Goal: Information Seeking & Learning: Learn about a topic

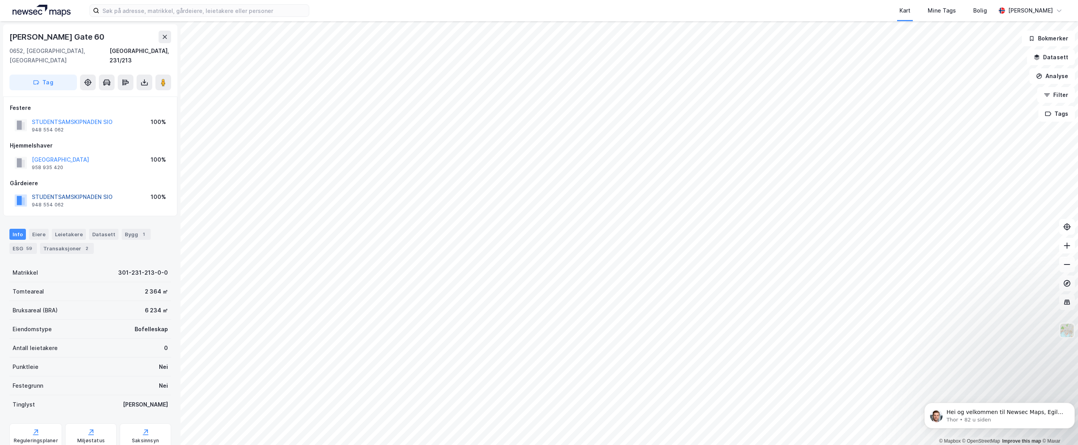
click at [0, 0] on button "STUDENTSAMSKIPNADEN SIO" at bounding box center [0, 0] width 0 height 0
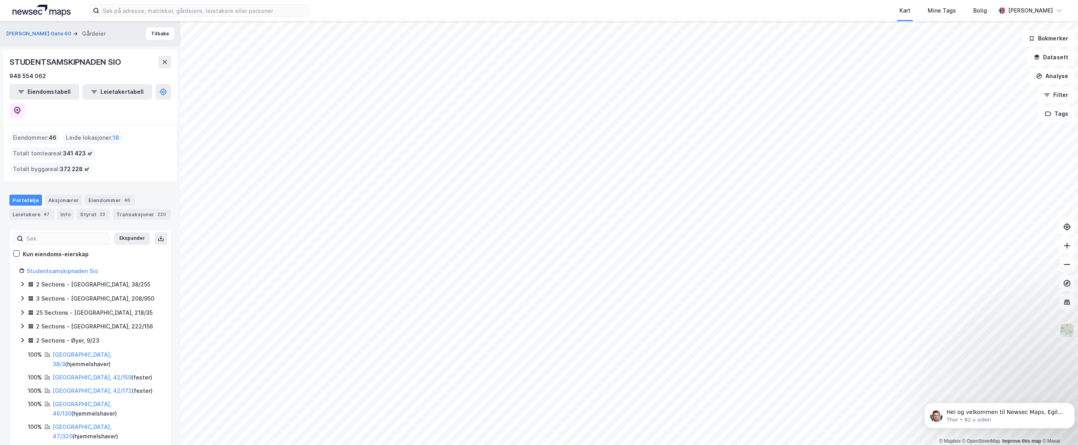
click at [502, 20] on div "Kart Mine Tags Bolig [PERSON_NAME] © Mapbox © OpenStreetMap Improve this map © …" at bounding box center [539, 222] width 1078 height 445
